Goal: Information Seeking & Learning: Learn about a topic

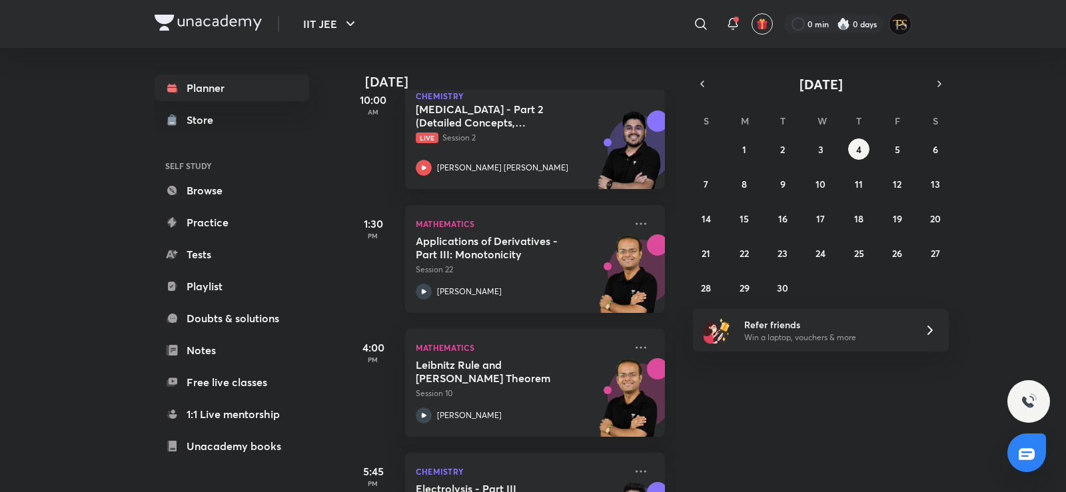
scroll to position [298, 0]
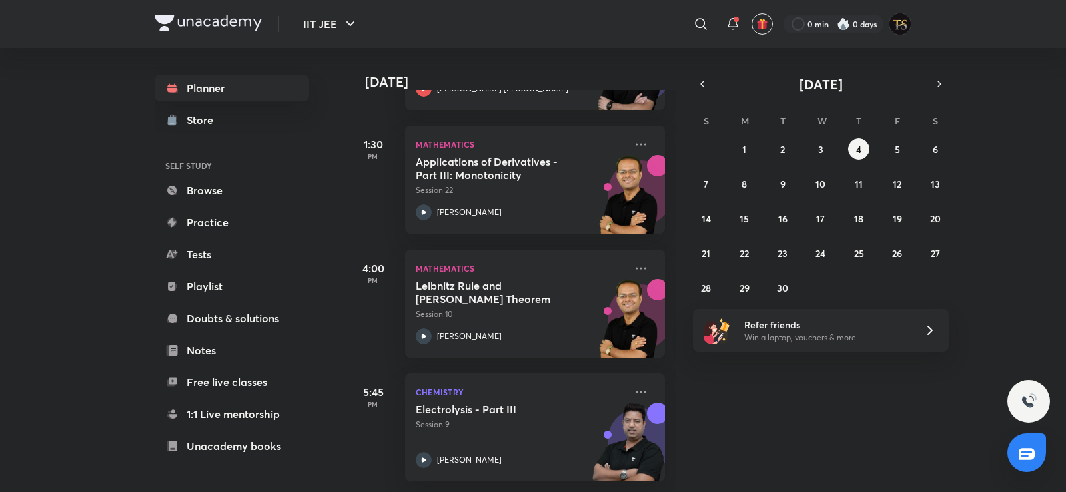
click at [690, 79] on div "Today Good morning, Tanishq You have 4 events today Give us your feedback on le…" at bounding box center [704, 270] width 717 height 444
click at [703, 81] on icon "button" at bounding box center [702, 84] width 11 height 12
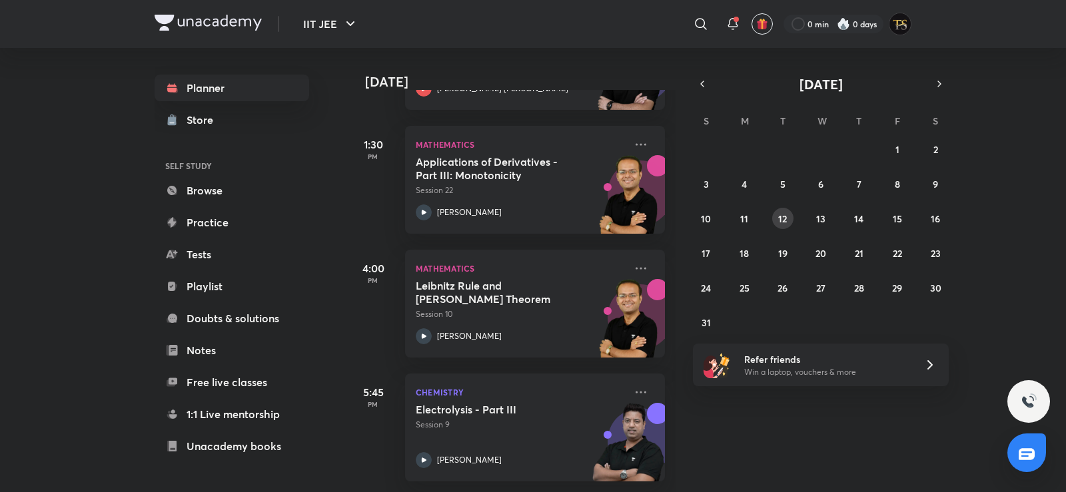
click at [779, 208] on button "12" at bounding box center [782, 218] width 21 height 21
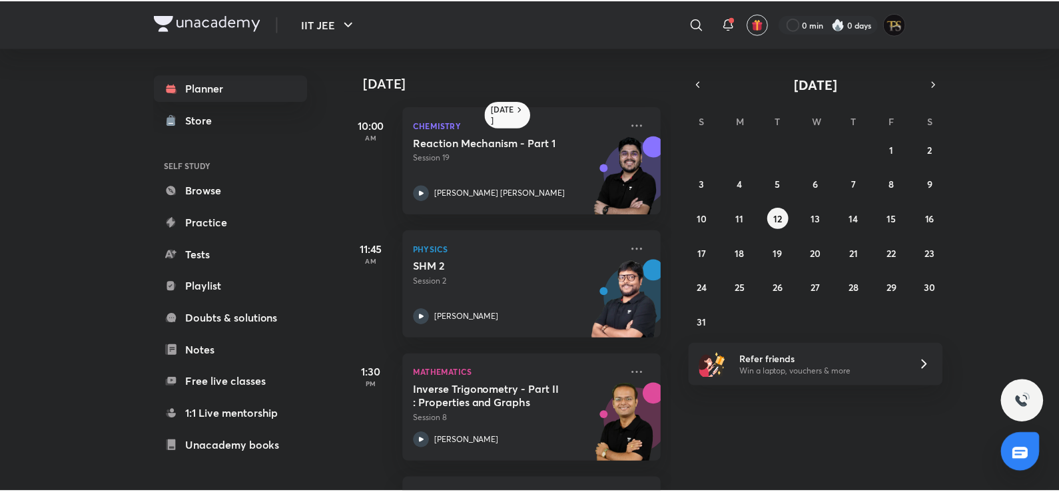
scroll to position [362, 0]
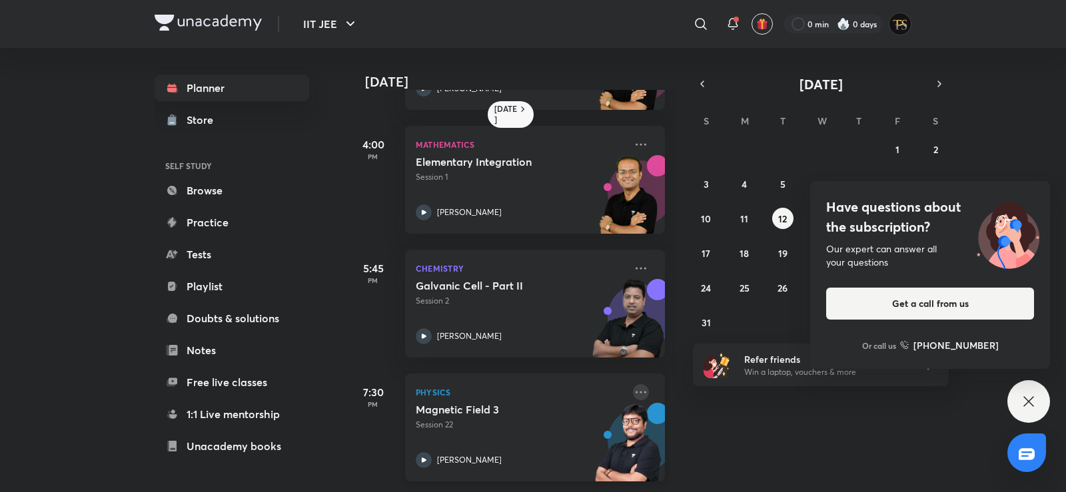
click at [633, 384] on icon at bounding box center [641, 392] width 16 height 16
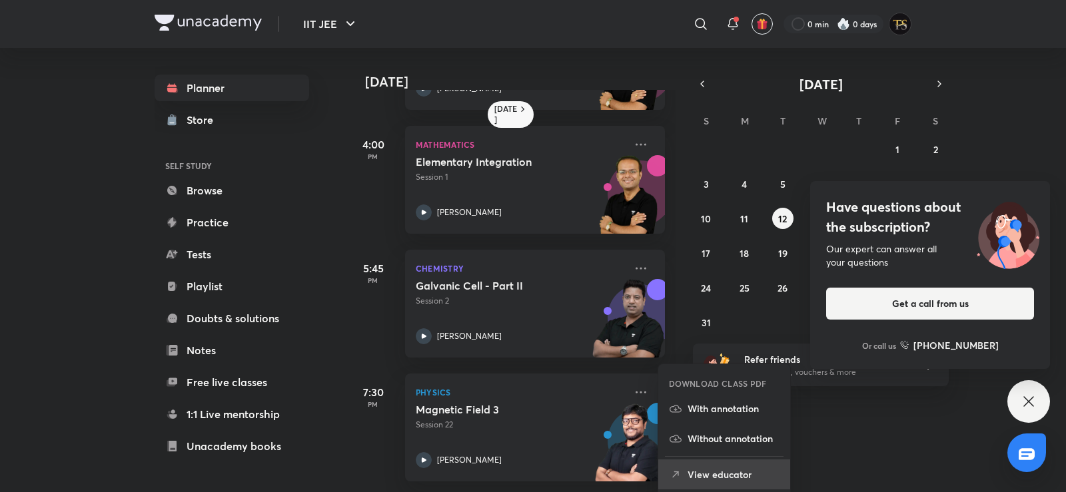
click at [695, 480] on p "View educator" at bounding box center [733, 475] width 92 height 14
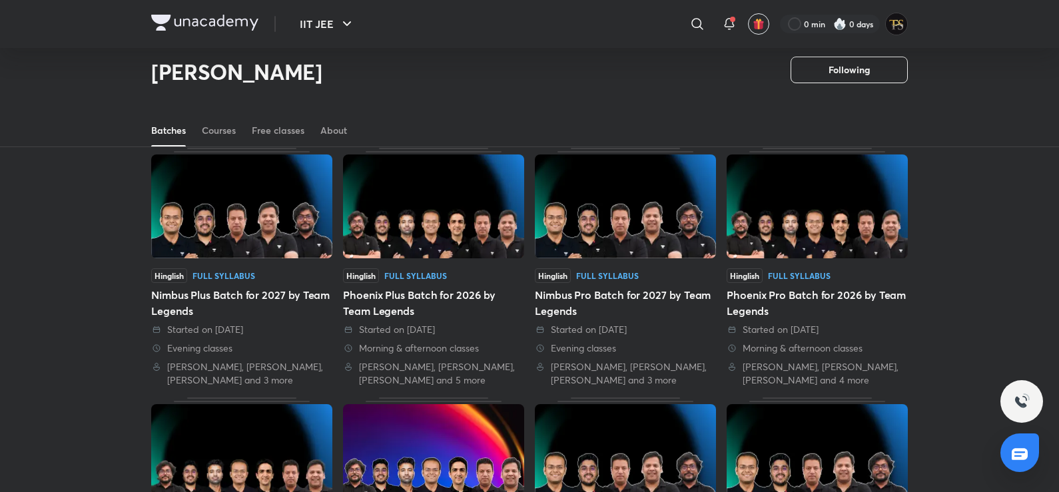
scroll to position [29, 0]
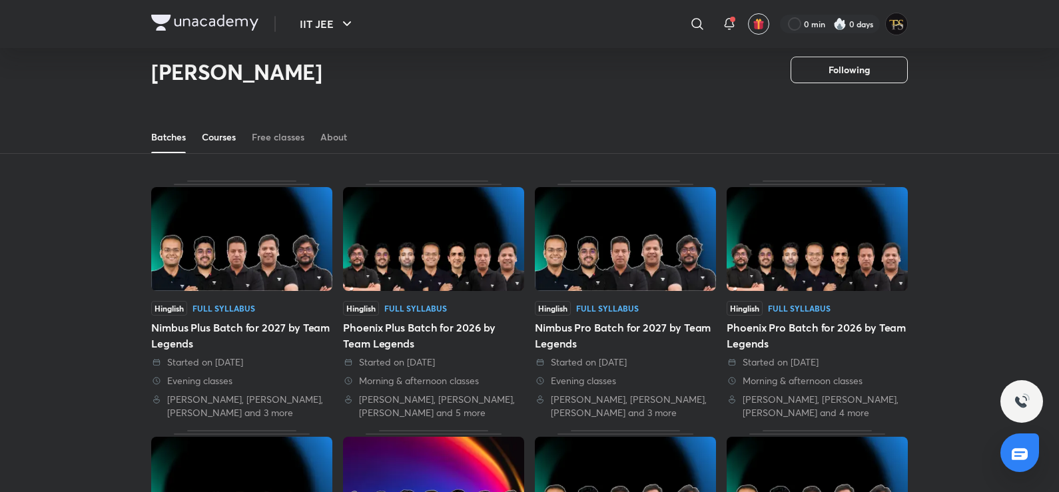
click at [222, 141] on div "Courses" at bounding box center [219, 137] width 34 height 13
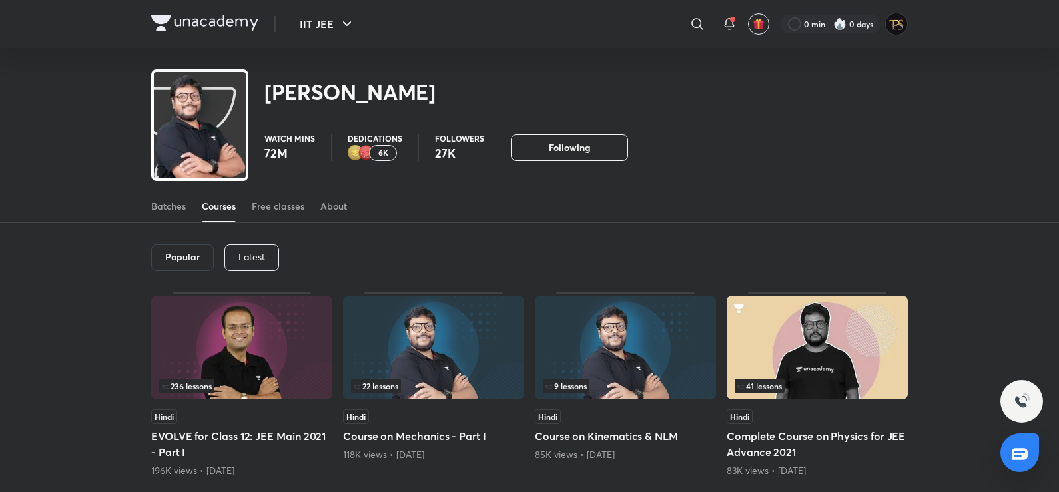
click at [234, 248] on div "Latest" at bounding box center [251, 257] width 55 height 27
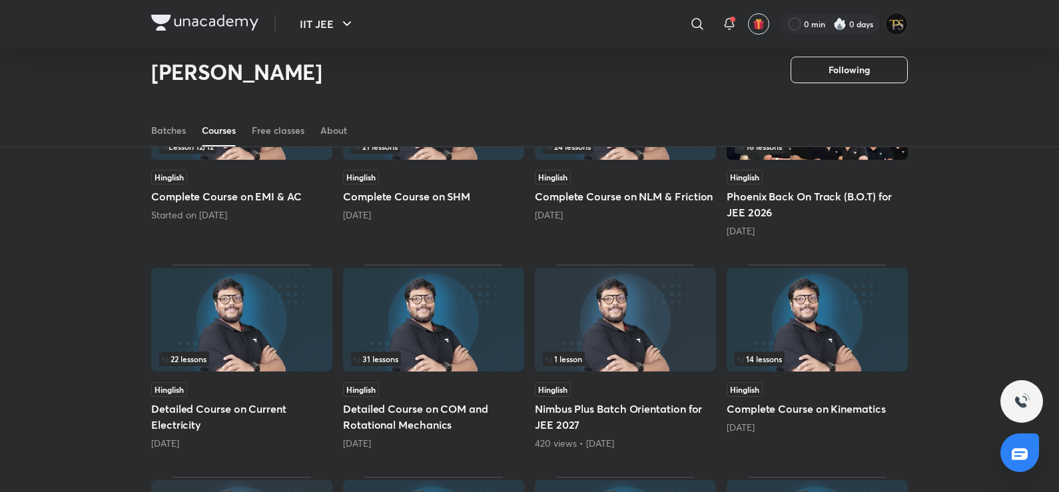
scroll to position [190, 0]
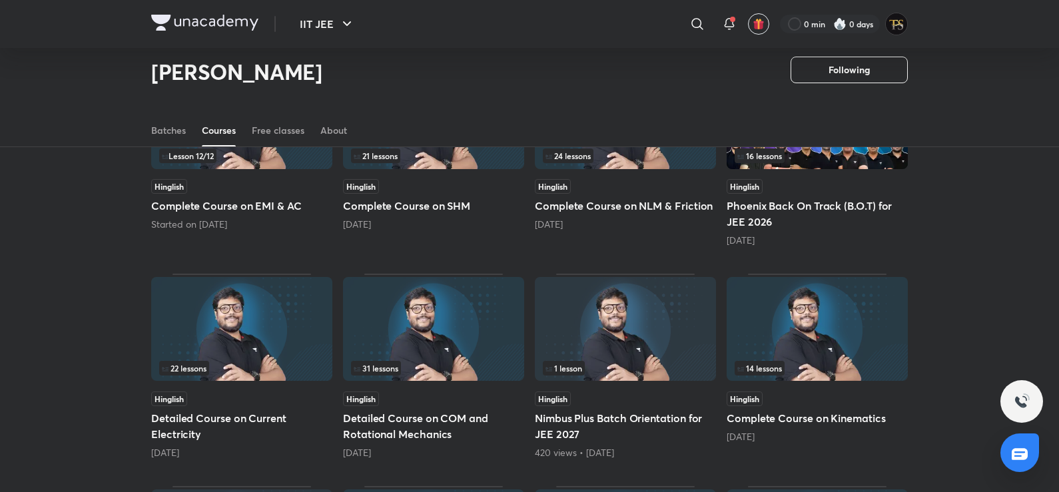
click at [242, 298] on img at bounding box center [241, 329] width 181 height 104
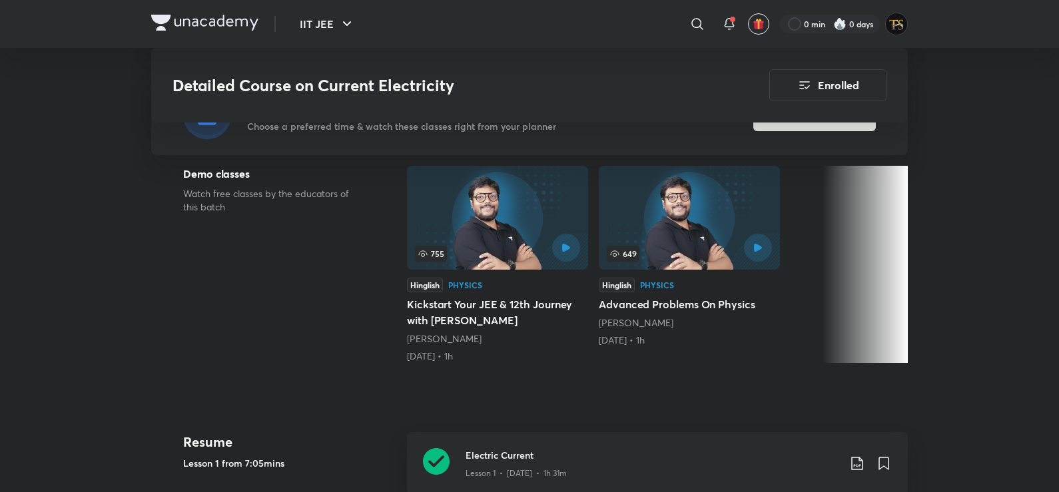
scroll to position [599, 0]
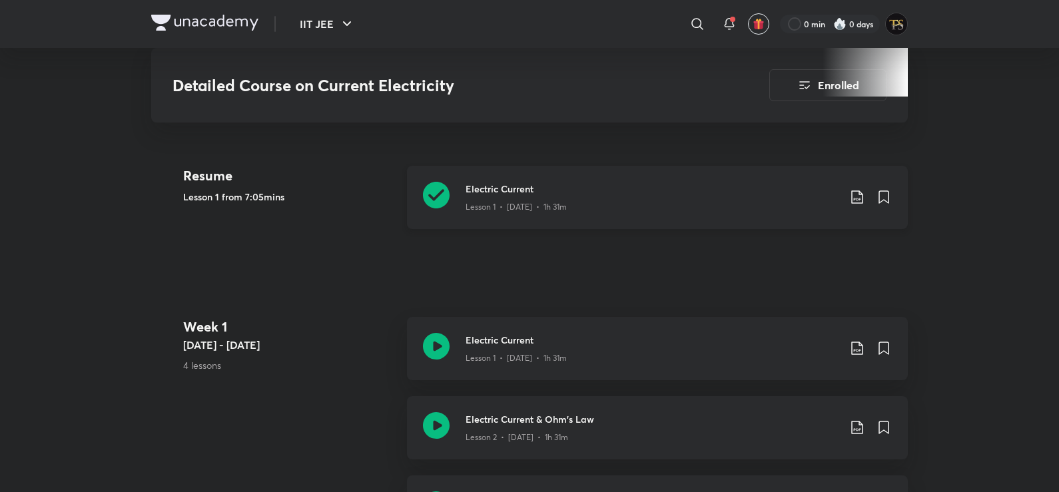
click at [502, 186] on h3 "Electric Current" at bounding box center [652, 189] width 373 height 14
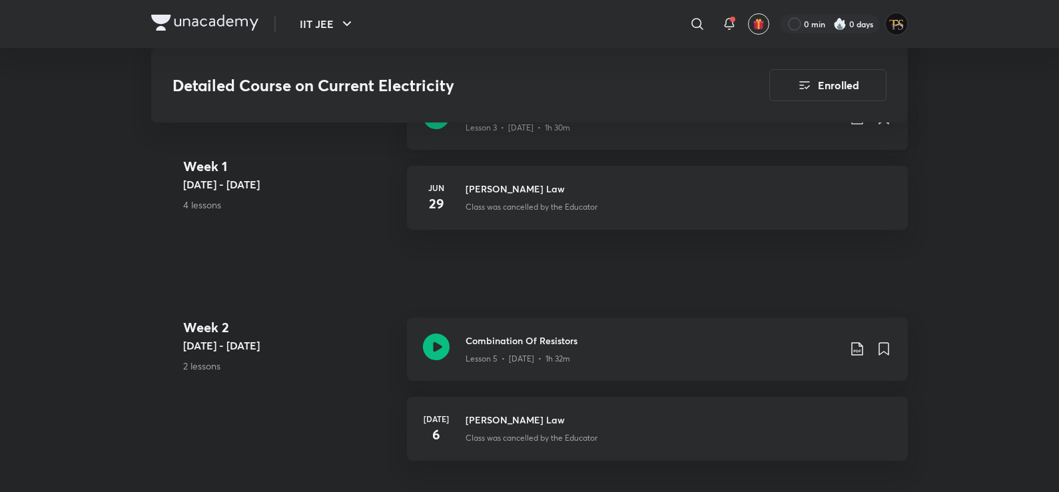
scroll to position [1066, 0]
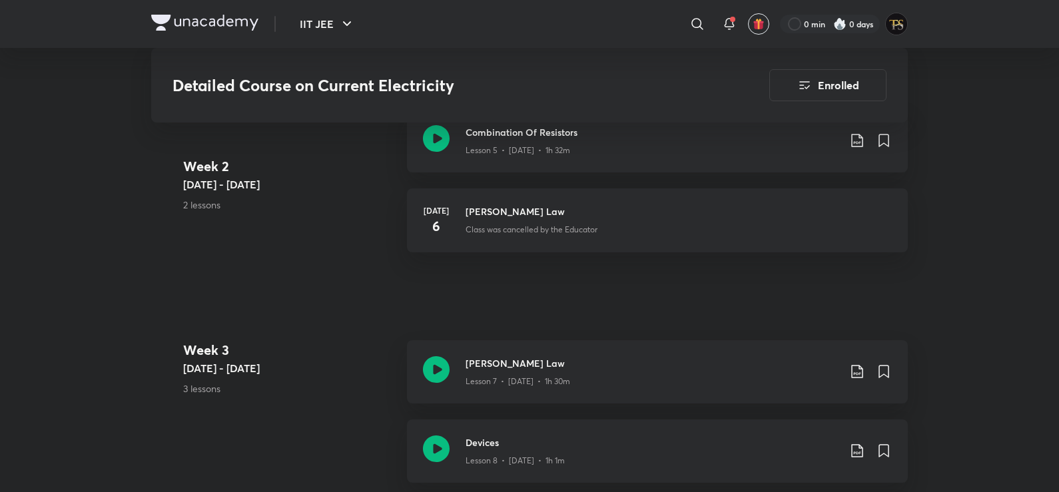
scroll to position [1199, 0]
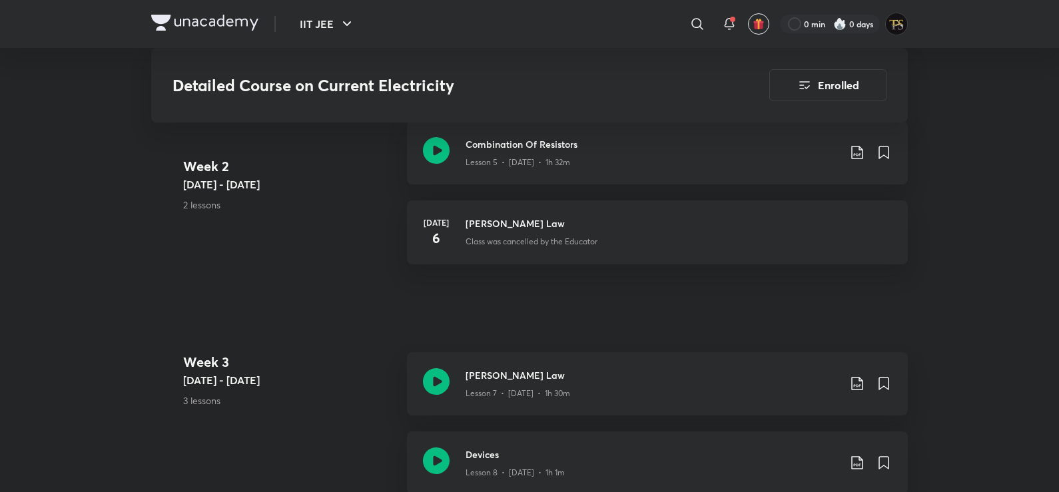
scroll to position [1186, 0]
